Goal: Information Seeking & Learning: Learn about a topic

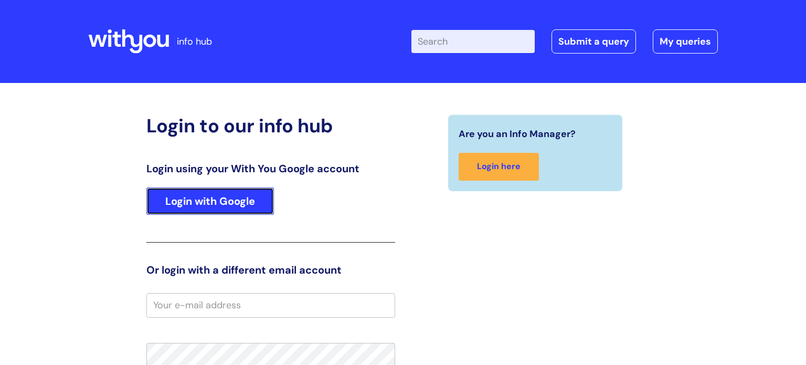
click at [233, 198] on link "Login with Google" at bounding box center [209, 200] width 127 height 27
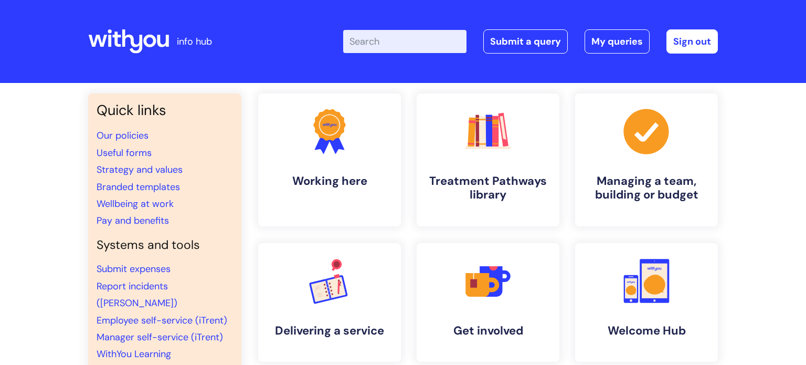
click at [397, 40] on input "Enter your search term here..." at bounding box center [404, 41] width 123 height 23
type input "loa"
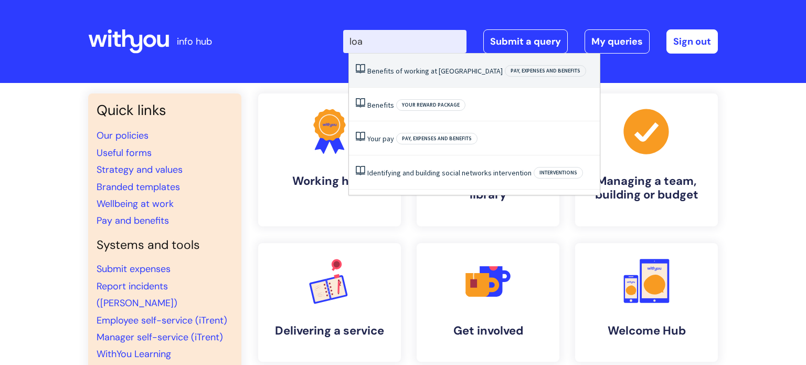
click at [429, 69] on link "Benefits of working at [GEOGRAPHIC_DATA]" at bounding box center [434, 70] width 135 height 9
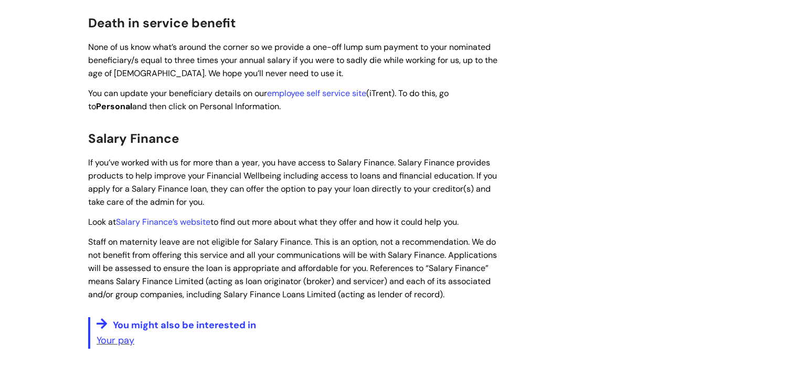
scroll to position [1462, 0]
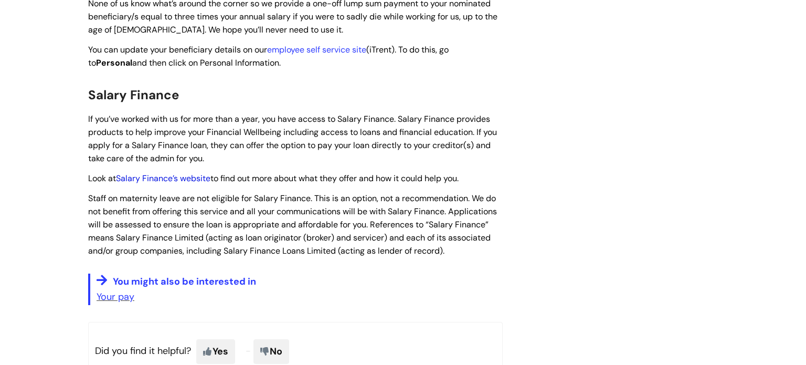
click at [167, 176] on link "Salary Finance’s website" at bounding box center [163, 178] width 94 height 11
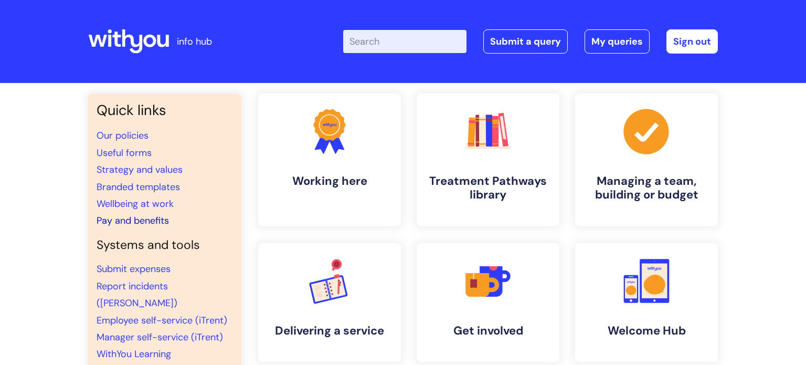
click at [162, 222] on link "Pay and benefits" at bounding box center [133, 220] width 72 height 13
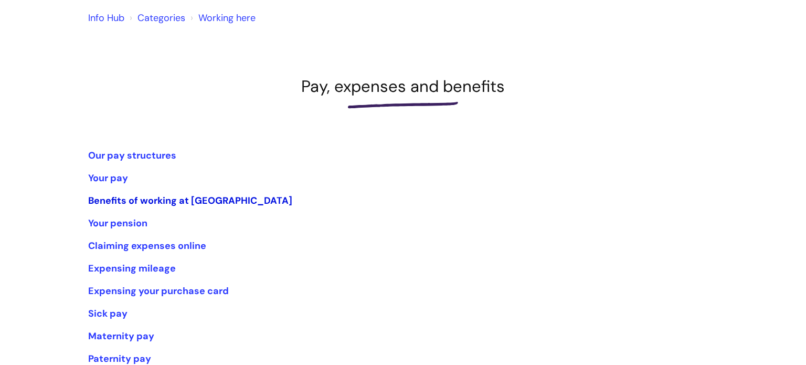
scroll to position [92, 0]
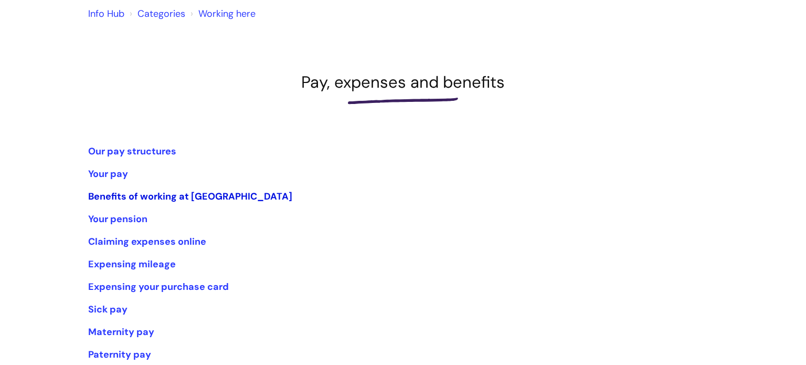
click at [155, 197] on link "Benefits of working at [GEOGRAPHIC_DATA]" at bounding box center [190, 196] width 204 height 13
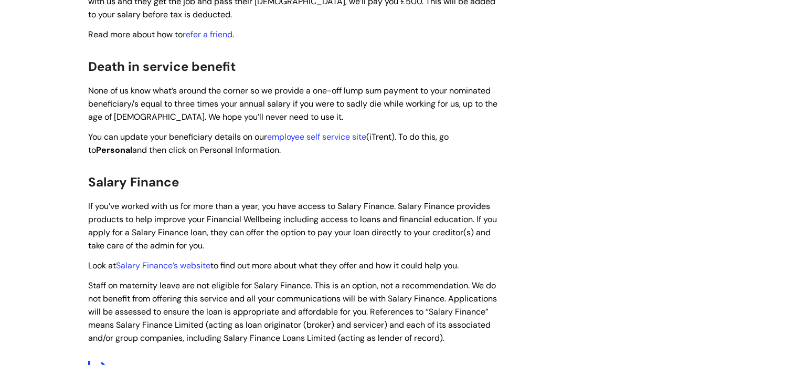
scroll to position [1376, 0]
click at [165, 261] on link "Salary Finance’s website" at bounding box center [163, 264] width 94 height 11
